Goal: Task Accomplishment & Management: Manage account settings

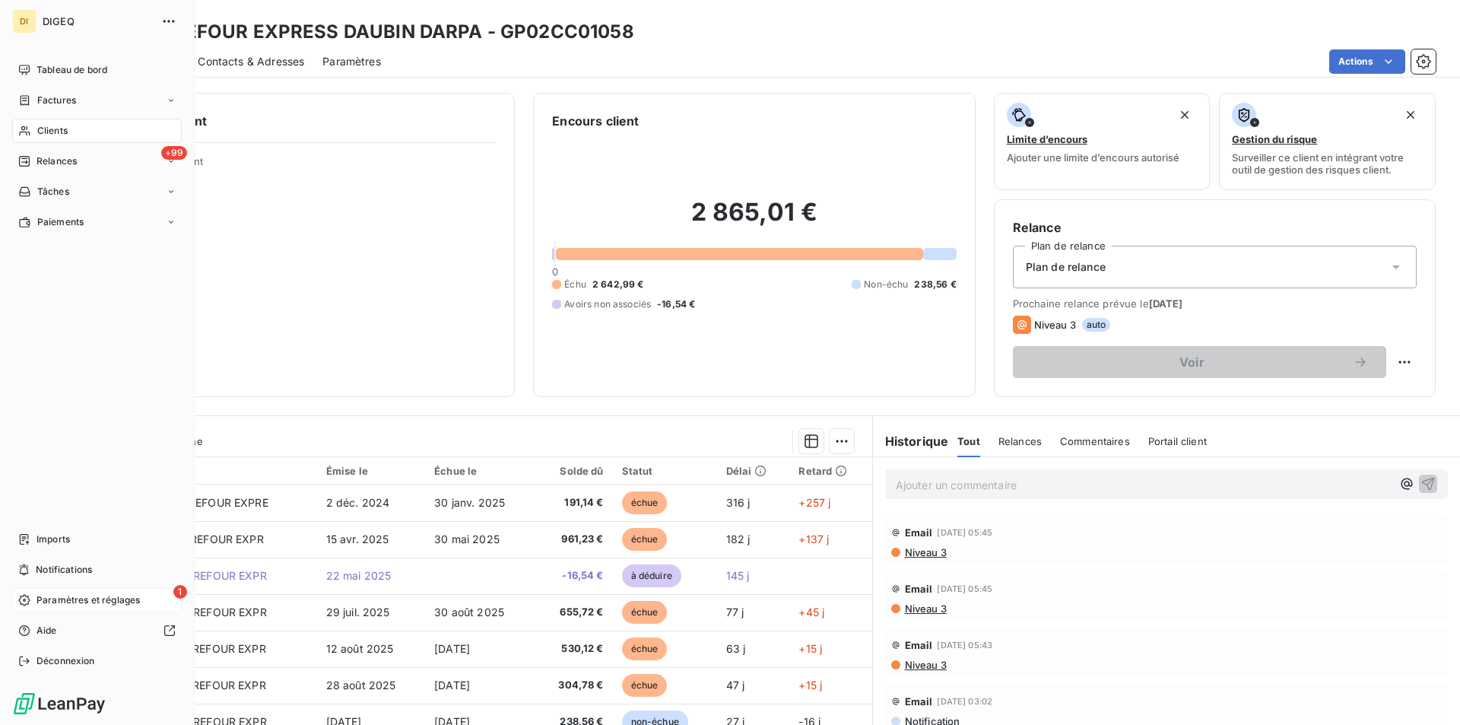
click at [81, 603] on span "Paramètres et réglages" at bounding box center [87, 600] width 103 height 14
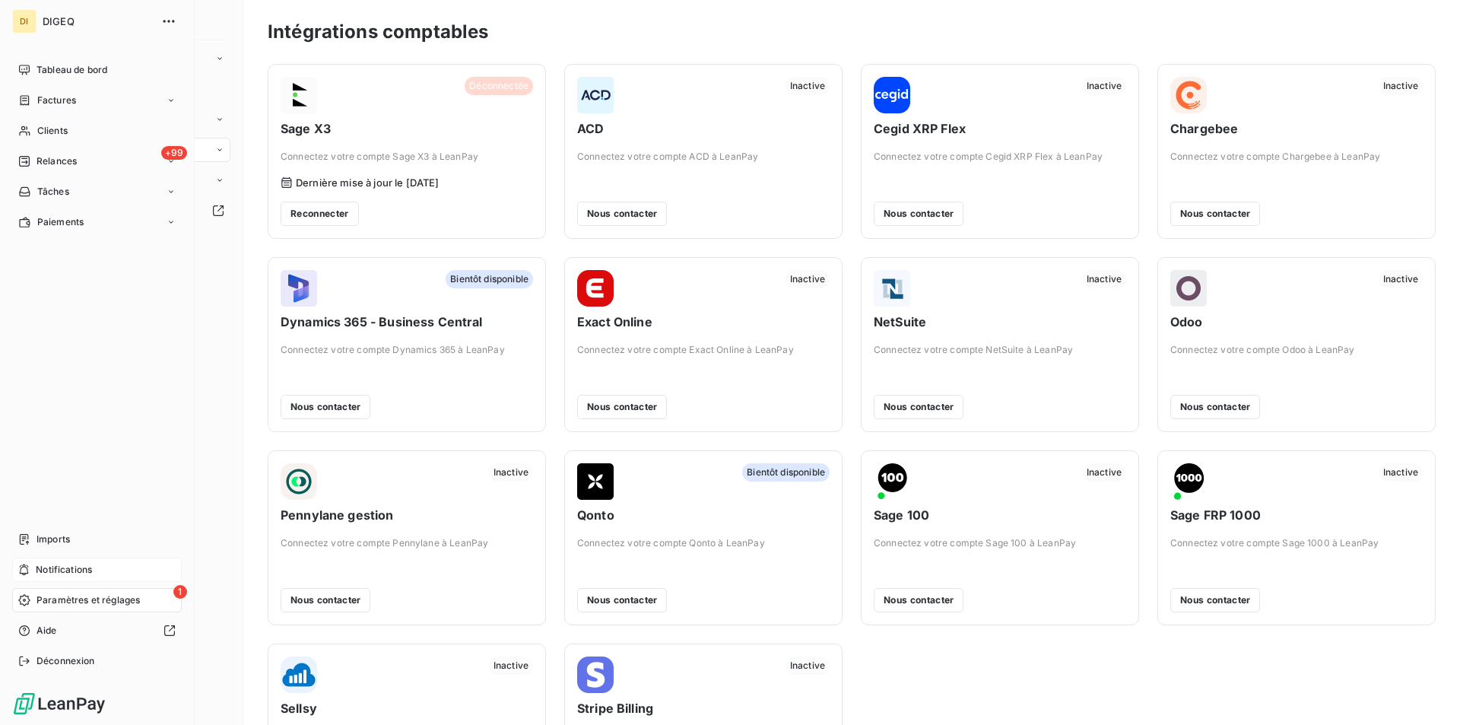
click at [71, 564] on span "Notifications" at bounding box center [64, 570] width 56 height 14
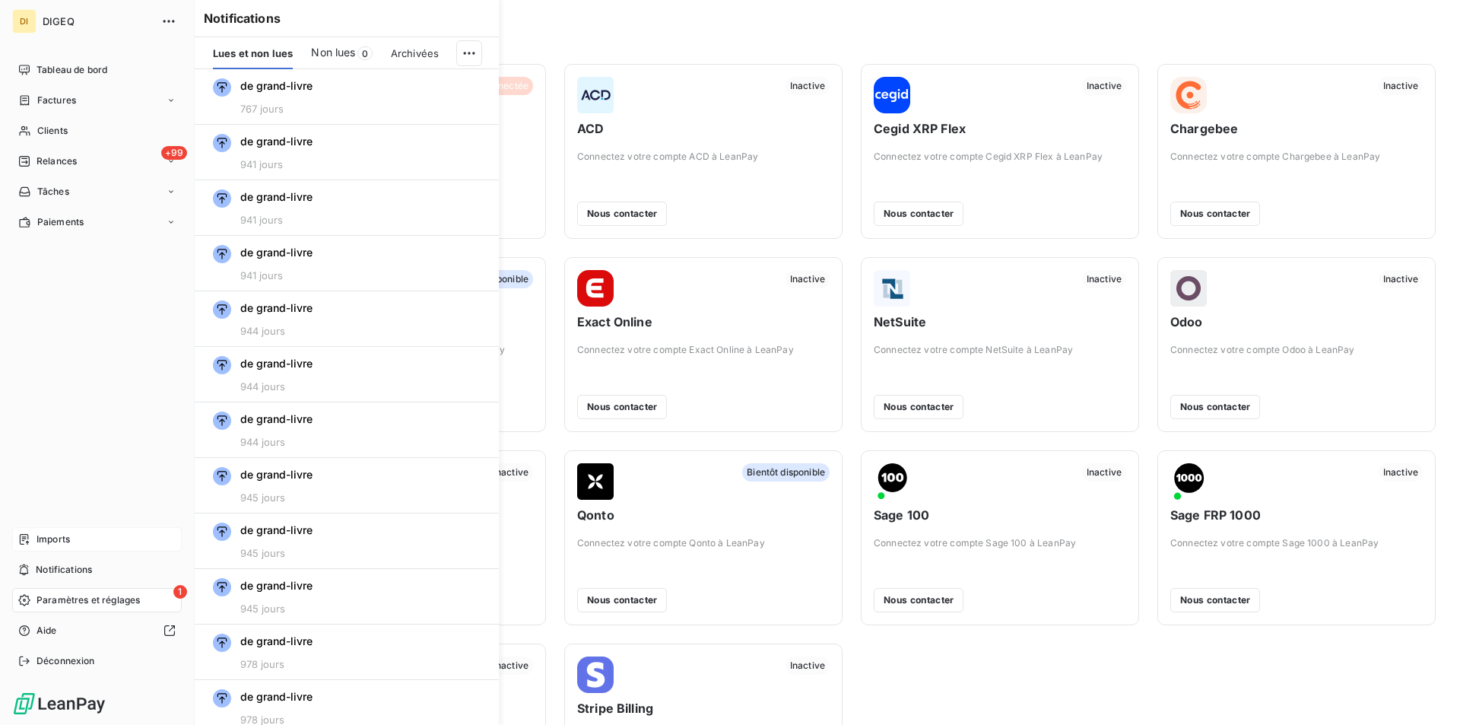
click at [55, 532] on span "Imports" at bounding box center [52, 539] width 33 height 14
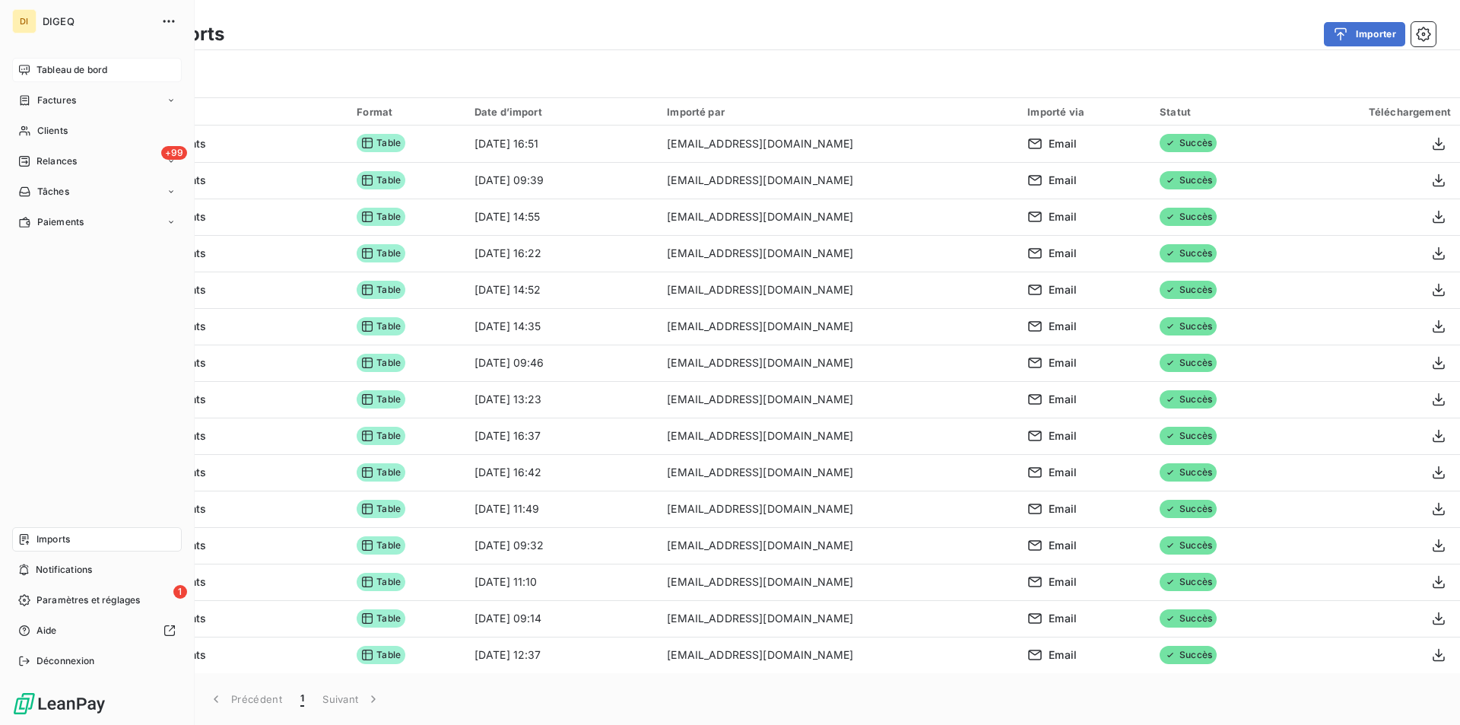
click at [60, 68] on span "Tableau de bord" at bounding box center [71, 70] width 71 height 14
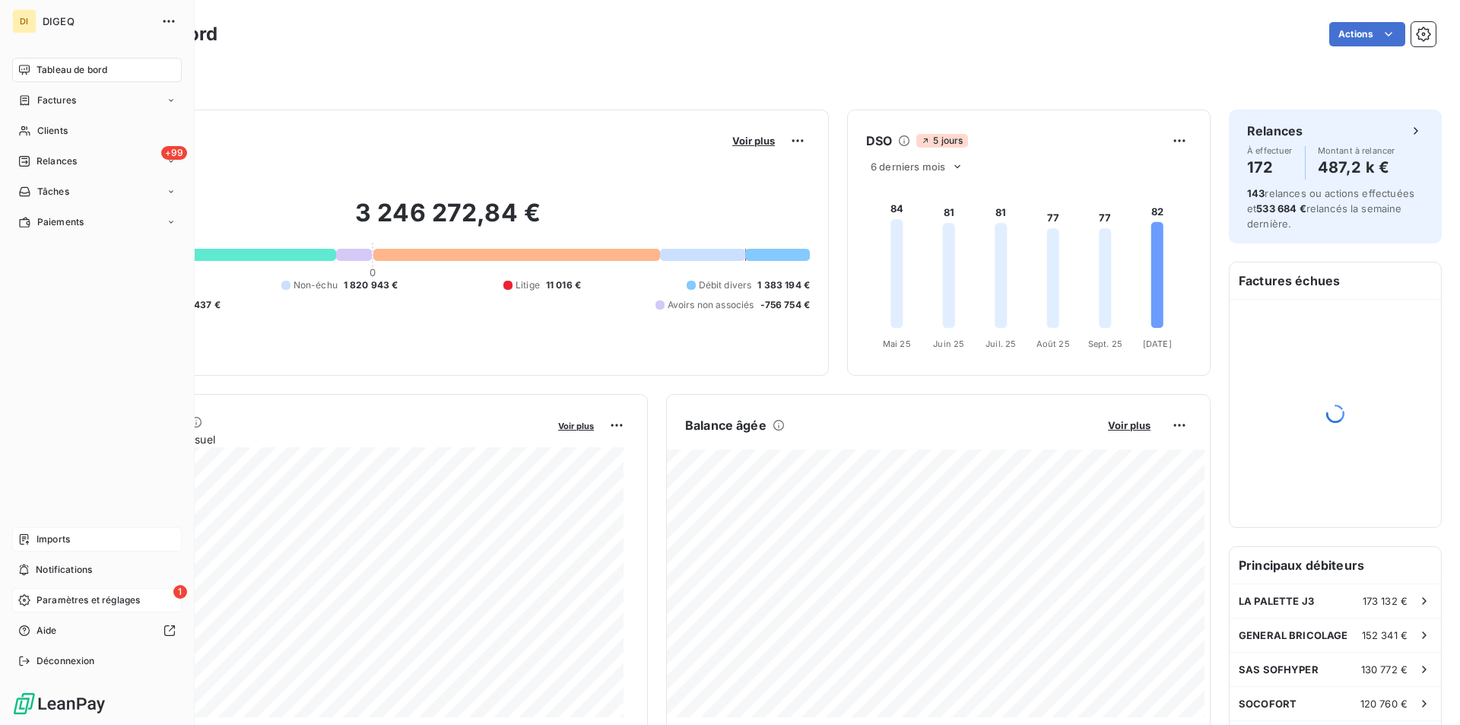
click at [61, 601] on span "Paramètres et réglages" at bounding box center [87, 600] width 103 height 14
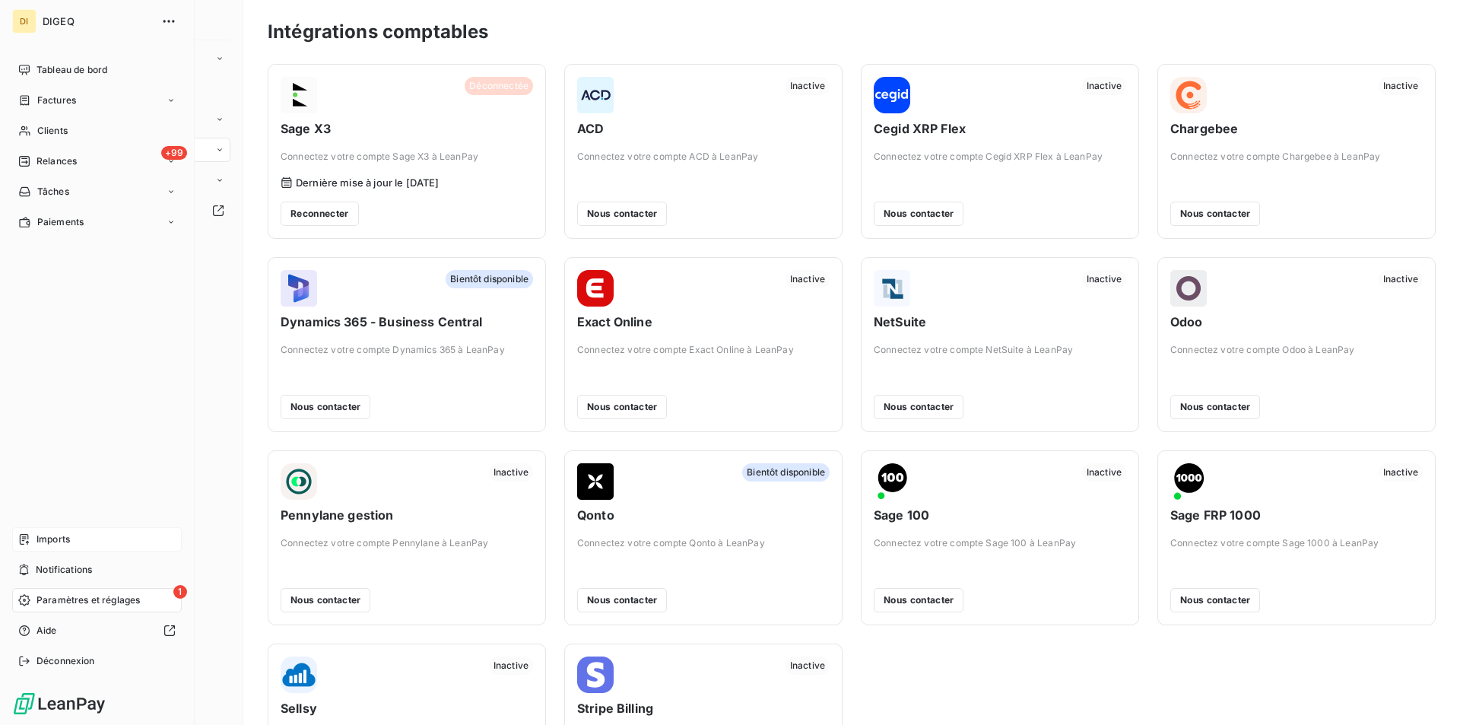
click at [49, 542] on span "Imports" at bounding box center [52, 539] width 33 height 14
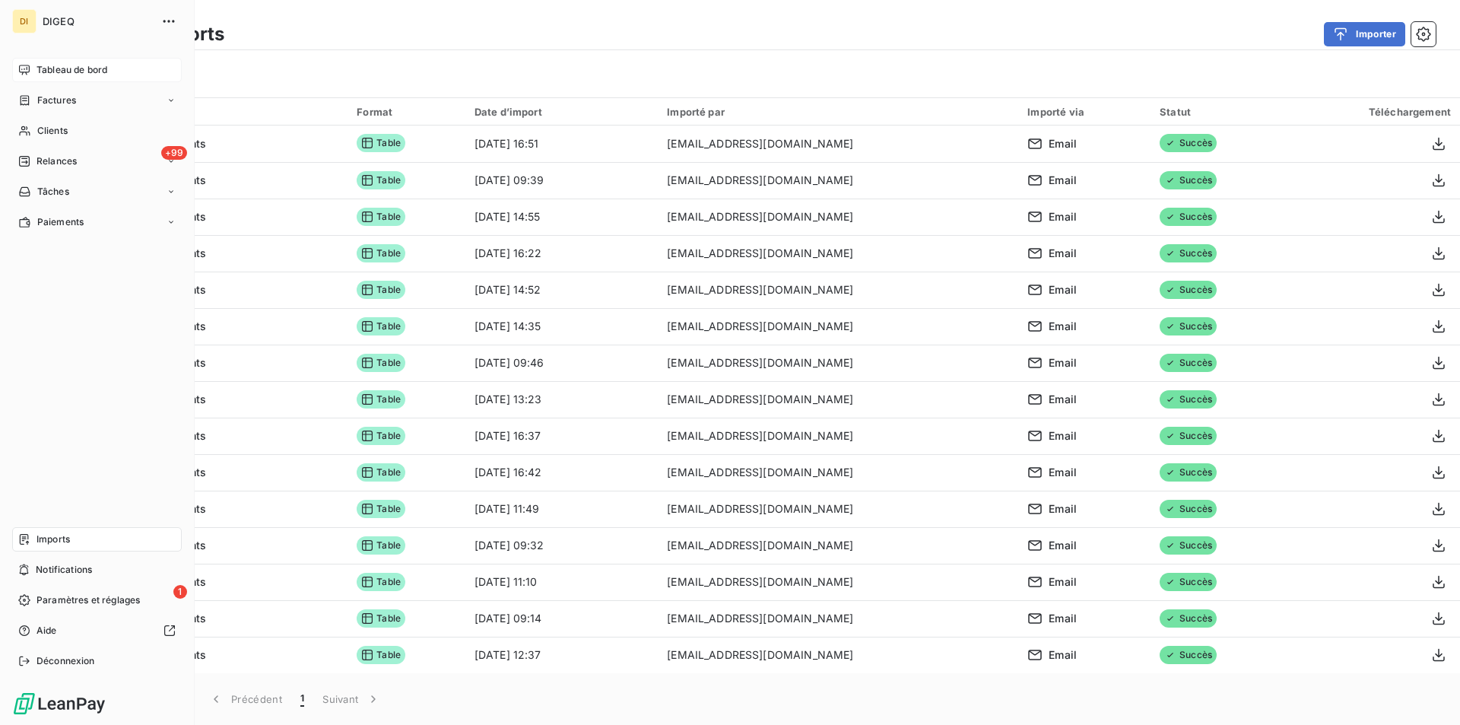
click at [73, 64] on span "Tableau de bord" at bounding box center [71, 70] width 71 height 14
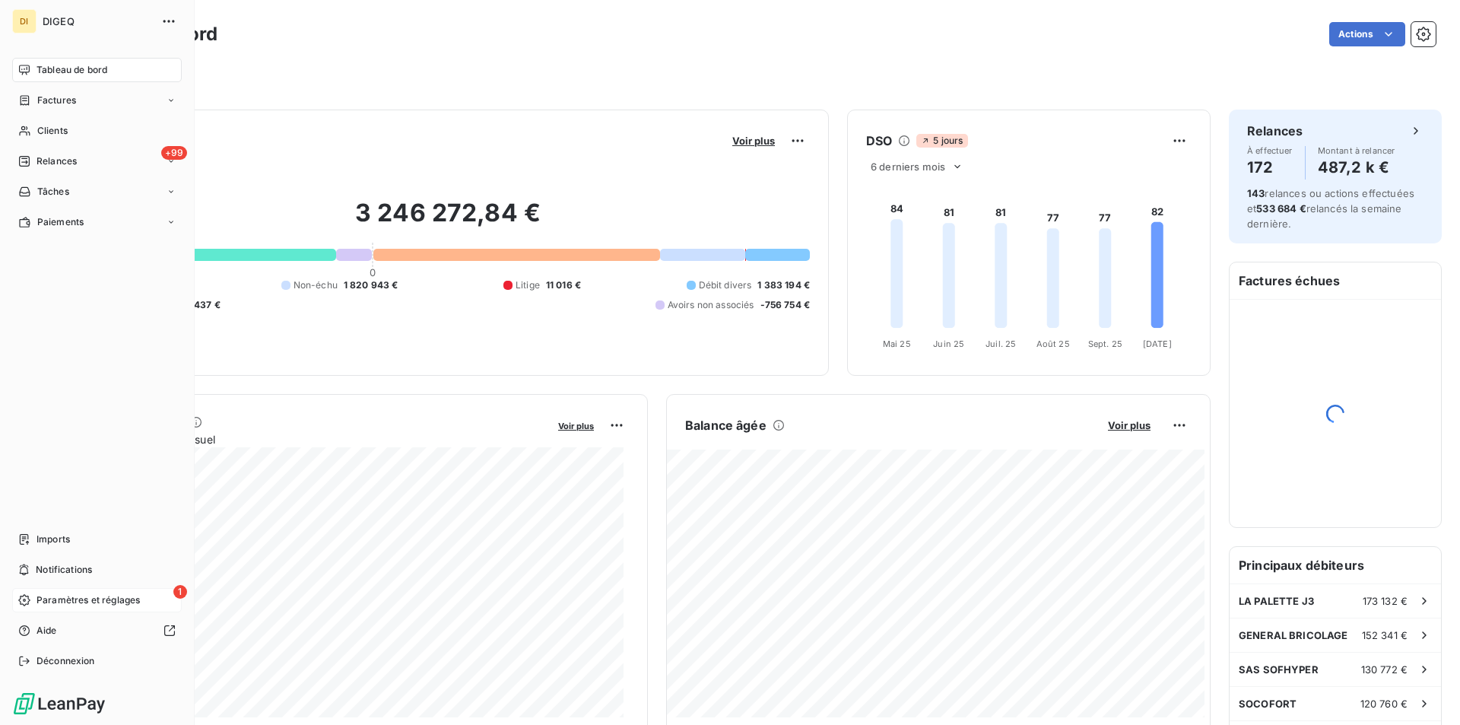
click at [65, 598] on span "Paramètres et réglages" at bounding box center [87, 600] width 103 height 14
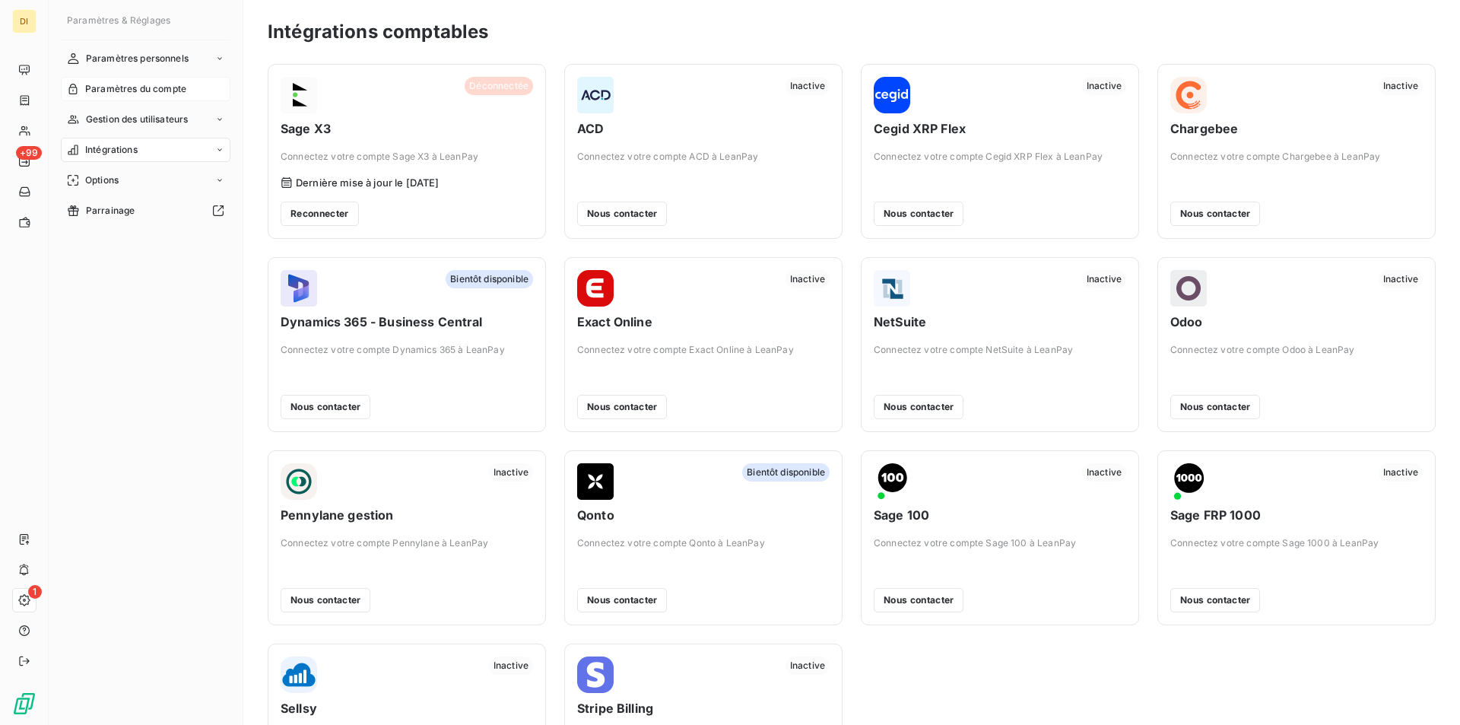
click at [121, 87] on span "Paramètres du compte" at bounding box center [135, 89] width 101 height 14
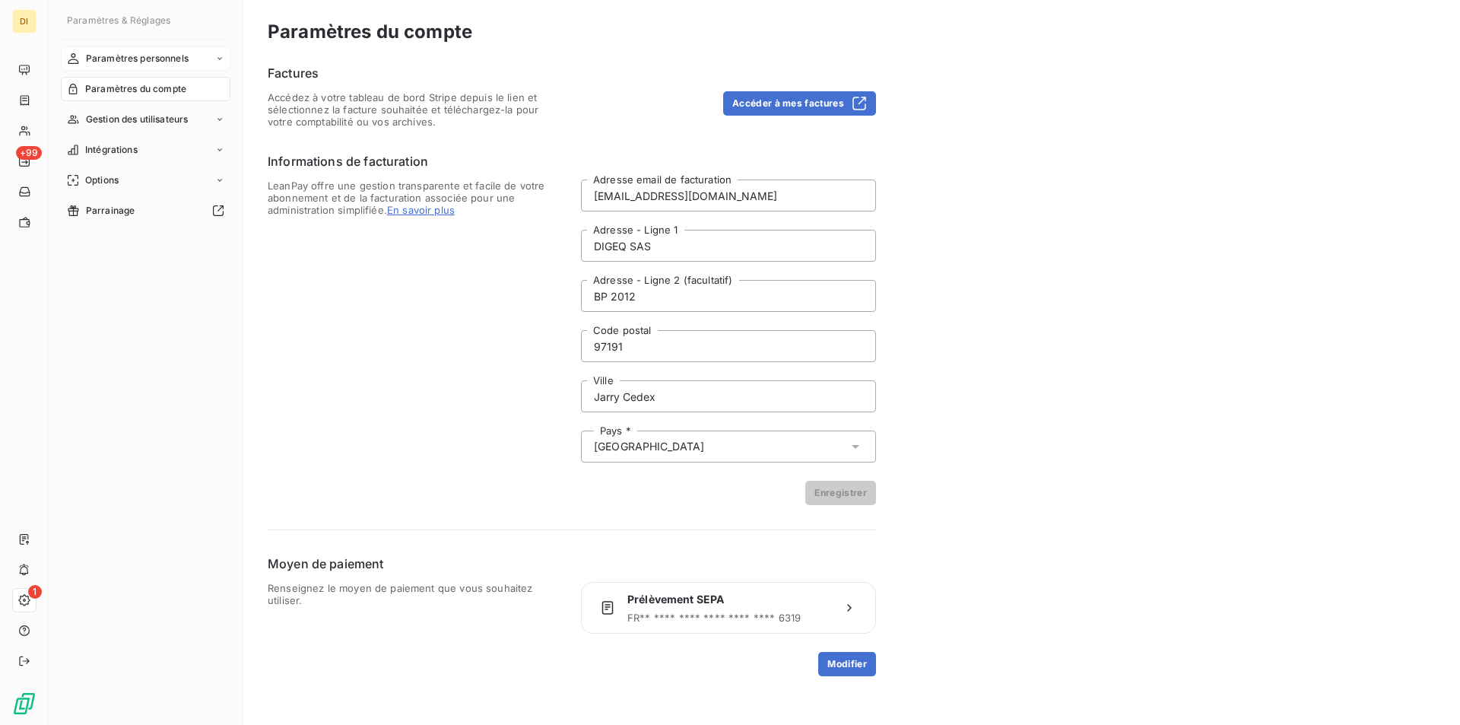
click at [126, 59] on span "Paramètres personnels" at bounding box center [137, 59] width 103 height 14
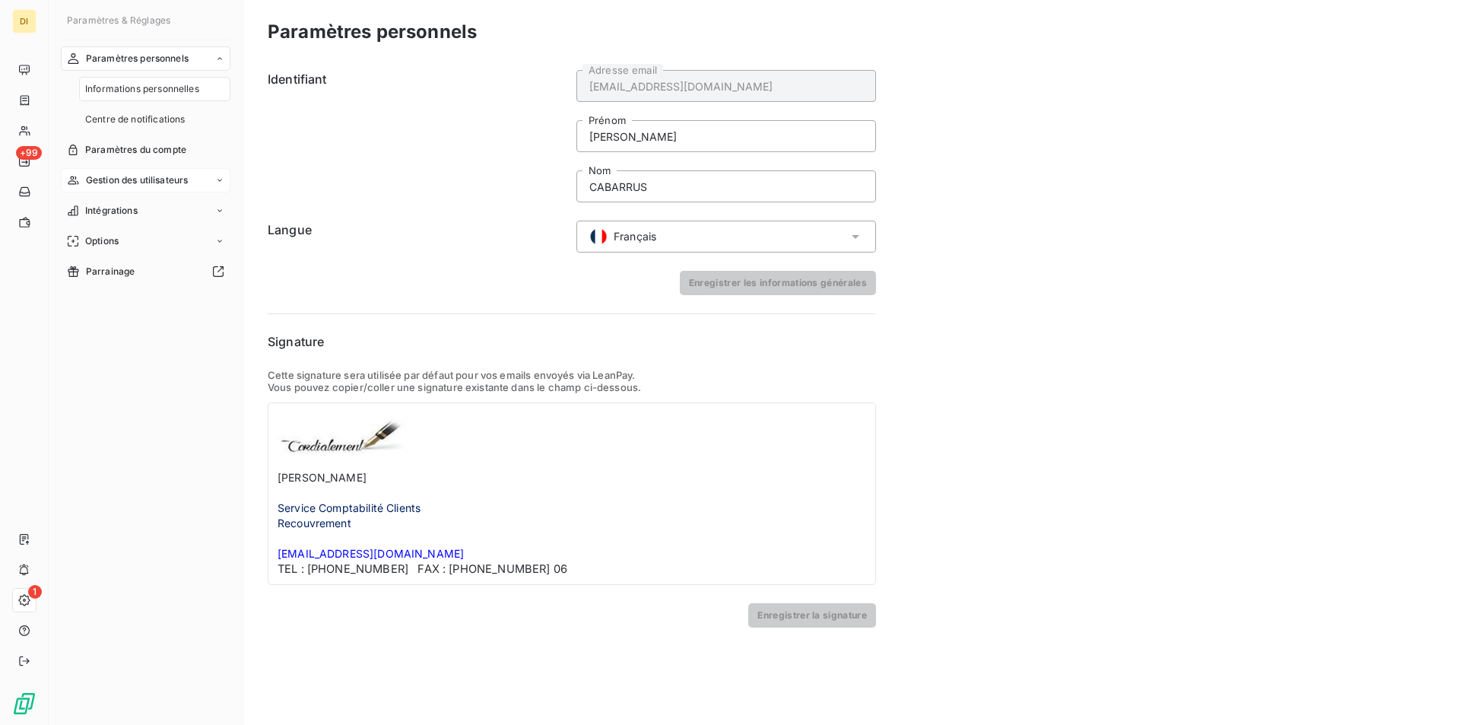
click at [140, 179] on span "Gestion des utilisateurs" at bounding box center [137, 180] width 103 height 14
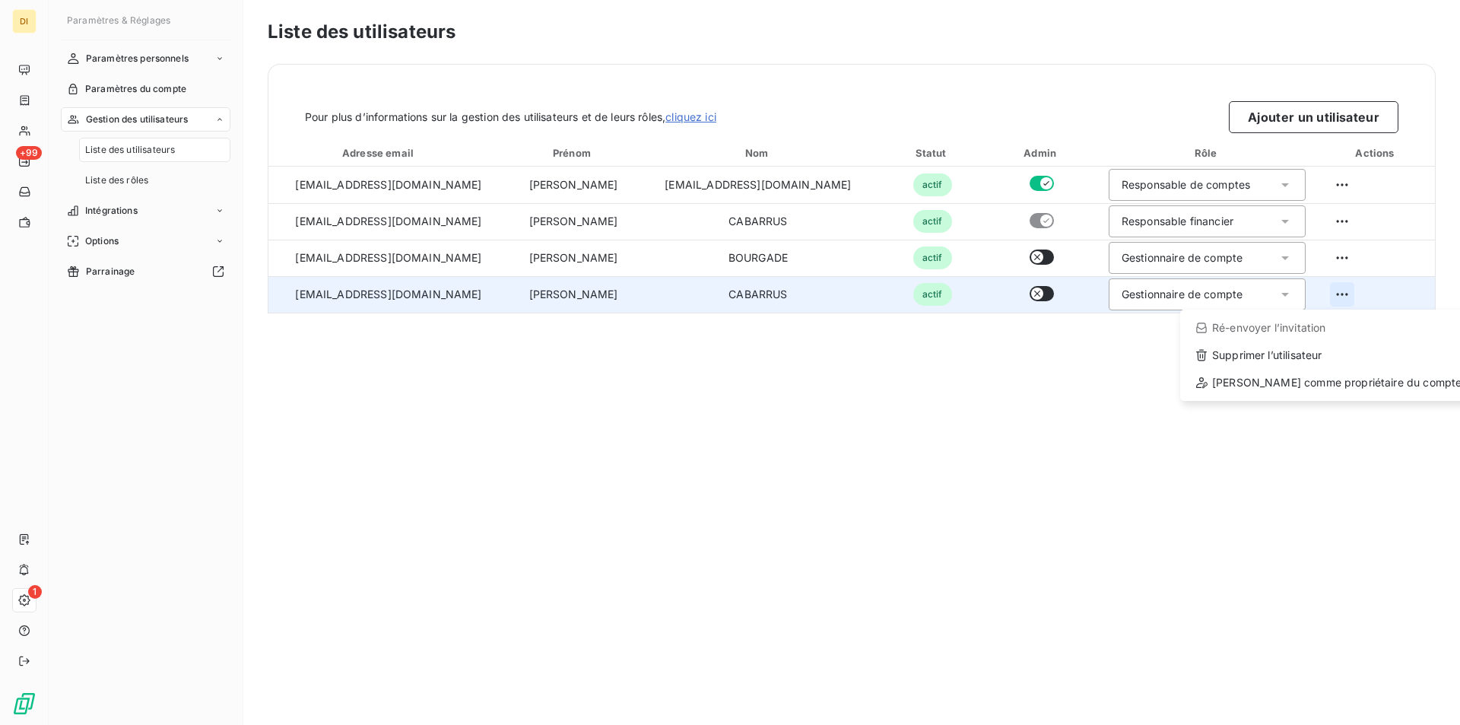
click at [1321, 294] on html "DI +99 1 Paramètres & Réglages Paramètres personnels Paramètres du compte Gesti…" at bounding box center [730, 362] width 1460 height 725
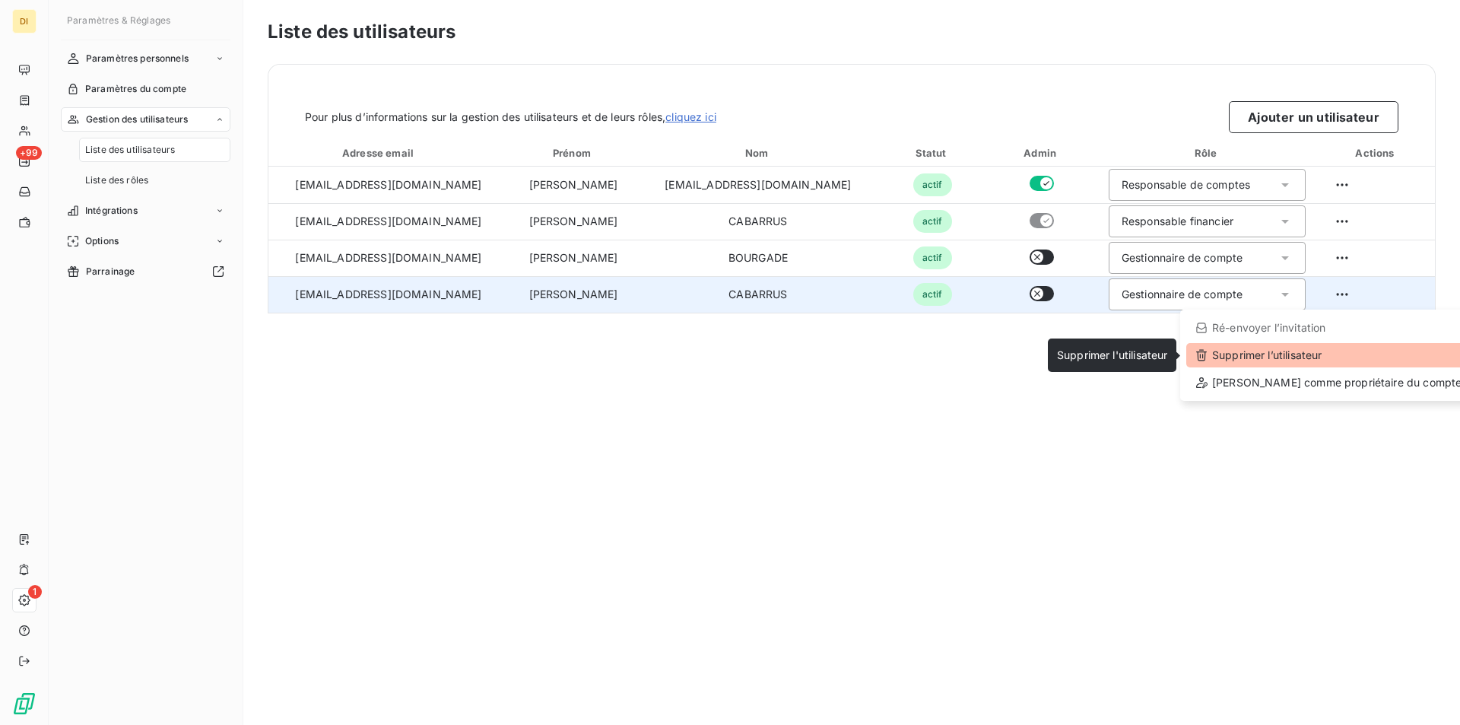
click at [1312, 357] on div "Supprimer l’utilisateur" at bounding box center [1328, 355] width 284 height 24
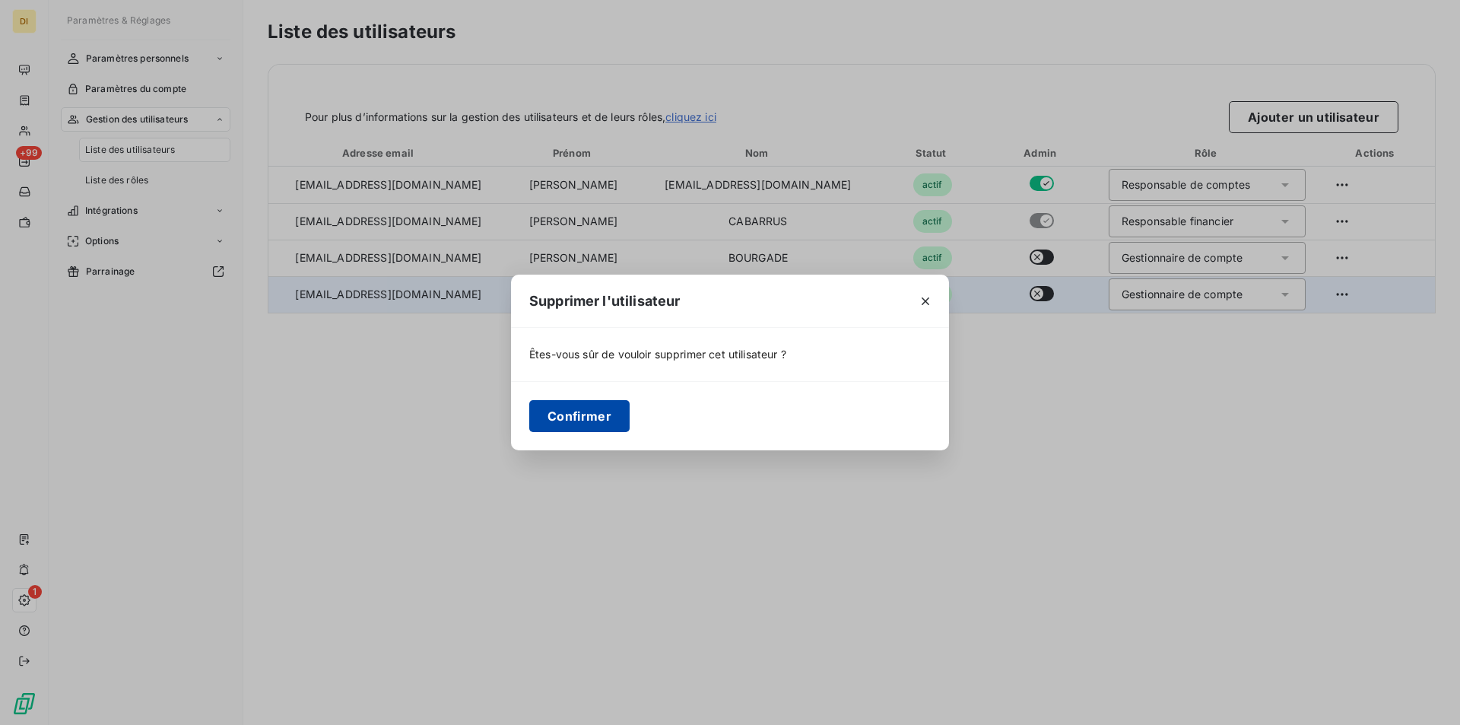
click at [569, 417] on button "Confirmer" at bounding box center [579, 416] width 100 height 32
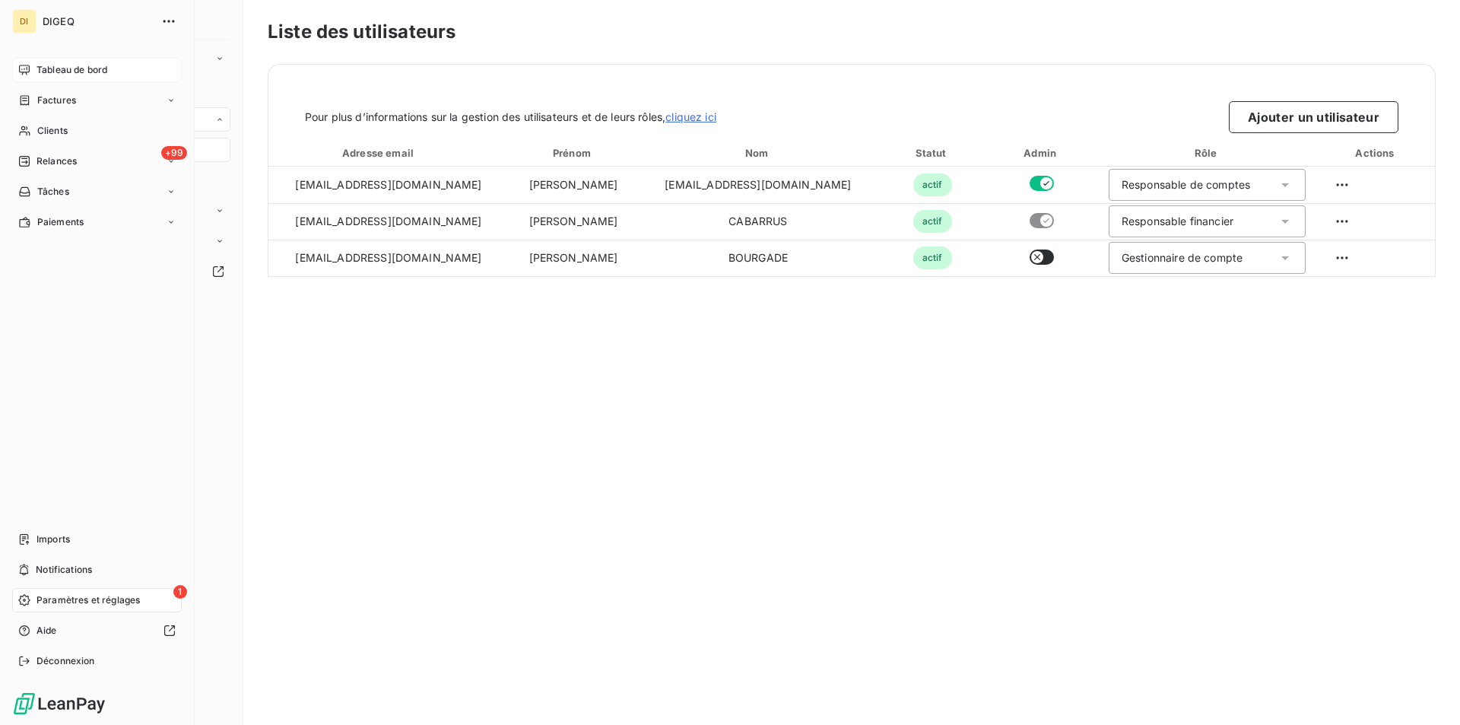
click at [53, 68] on span "Tableau de bord" at bounding box center [71, 70] width 71 height 14
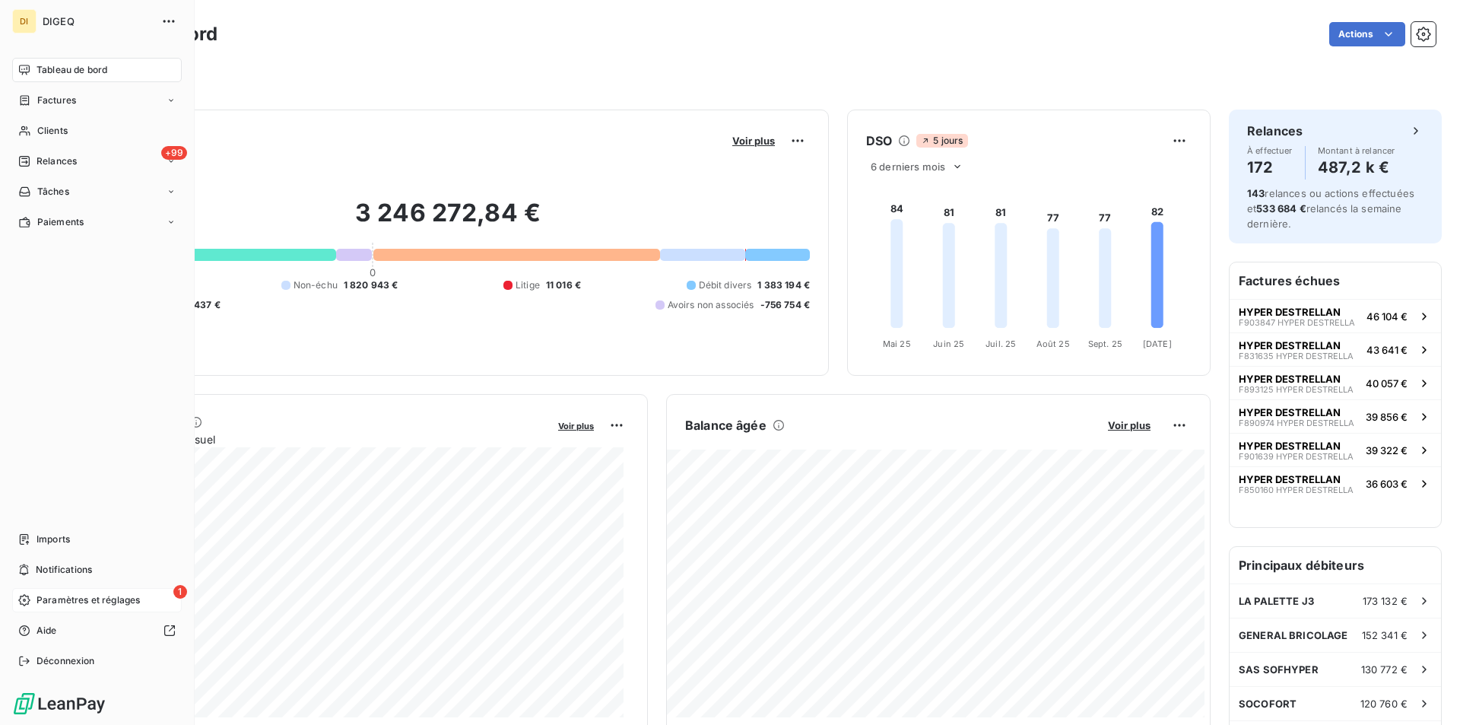
click at [89, 69] on span "Tableau de bord" at bounding box center [71, 70] width 71 height 14
